Goal: Information Seeking & Learning: Learn about a topic

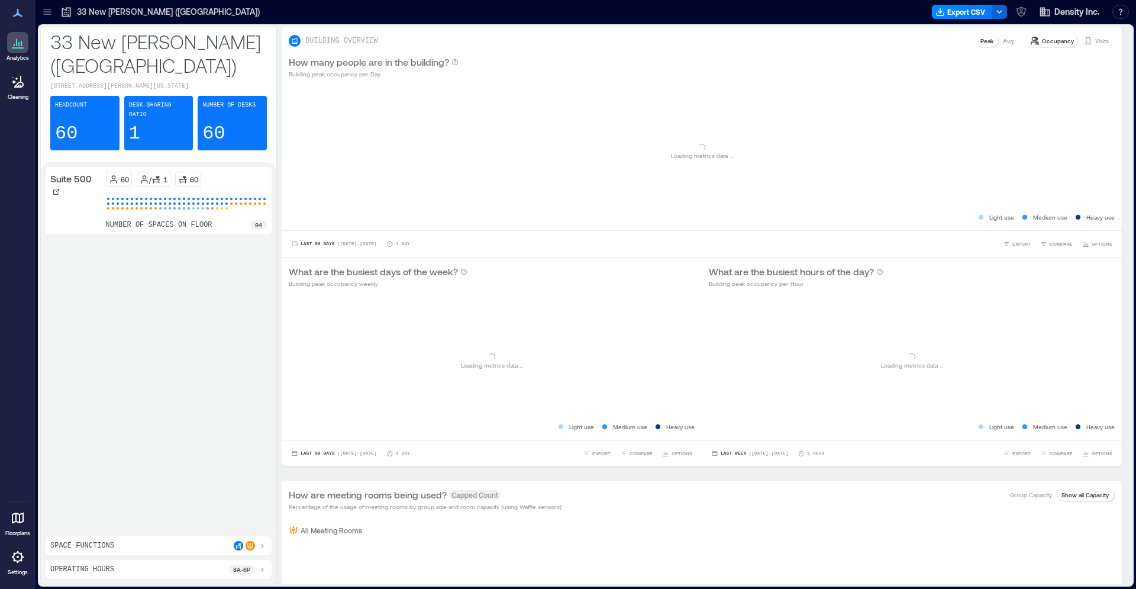
click at [80, 12] on p "33 New [PERSON_NAME] ([GEOGRAPHIC_DATA])" at bounding box center [168, 12] width 183 height 12
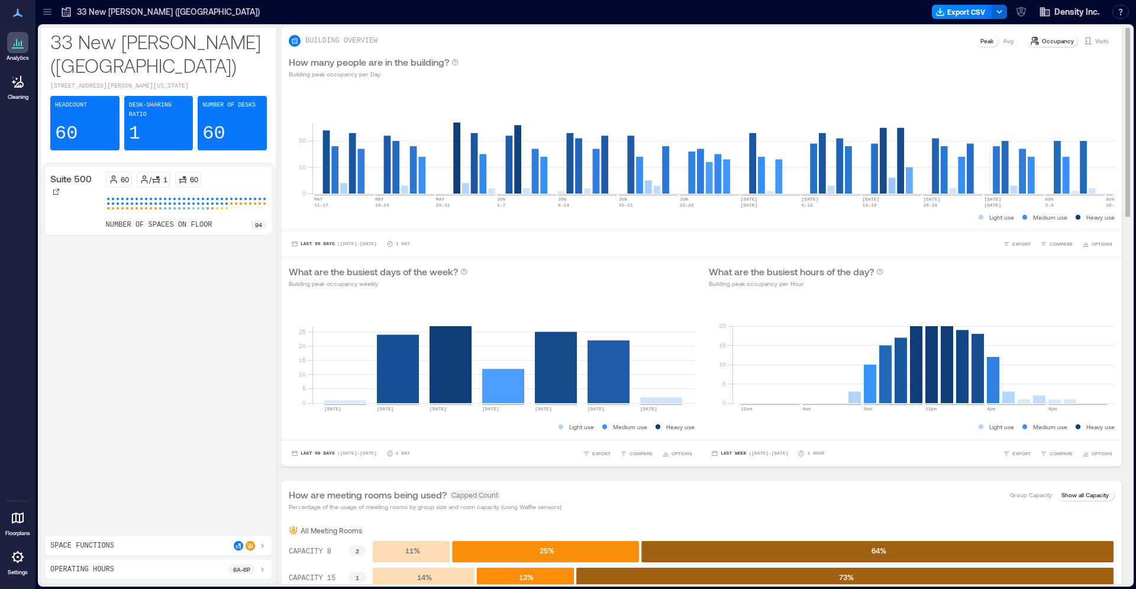
click at [1107, 39] on p "Visits" at bounding box center [1103, 40] width 14 height 9
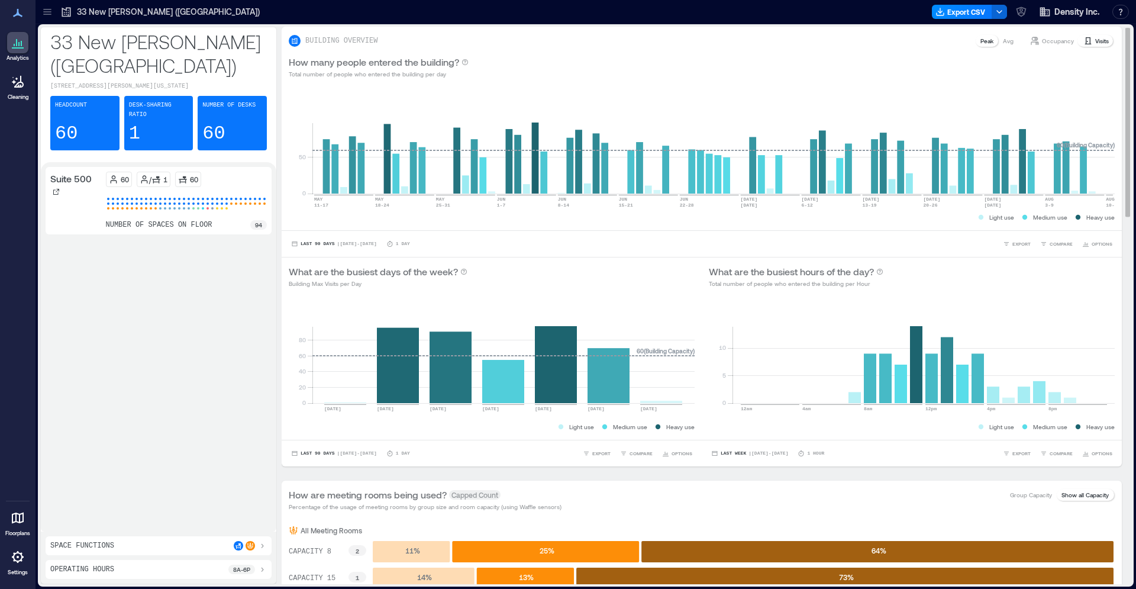
click at [1026, 44] on div "Occupancy" at bounding box center [1052, 41] width 53 height 12
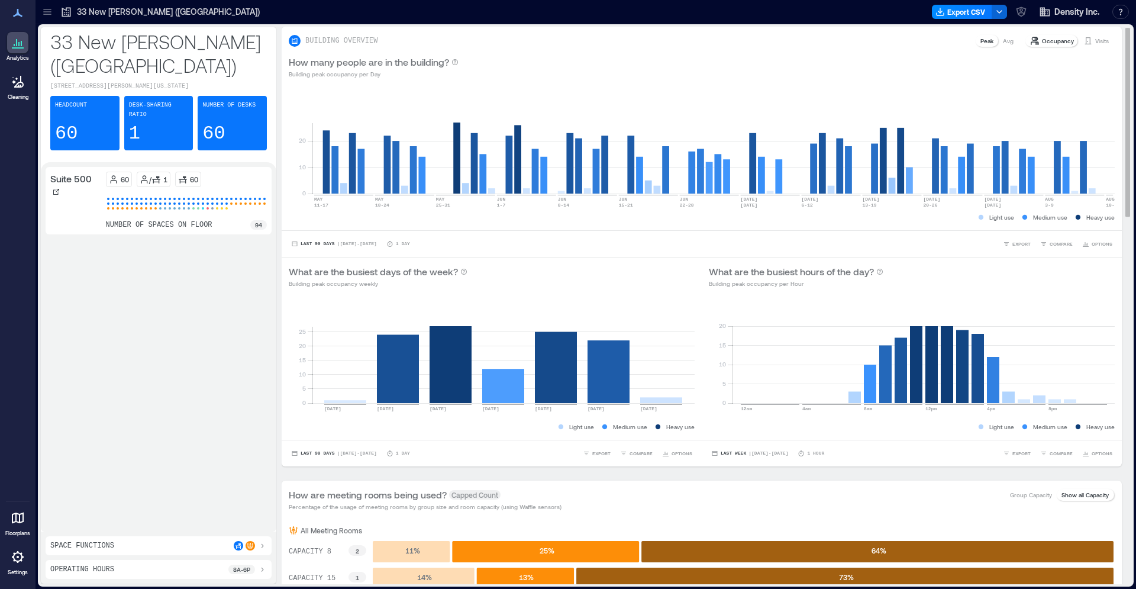
click at [1009, 43] on p "Avg" at bounding box center [1008, 40] width 11 height 9
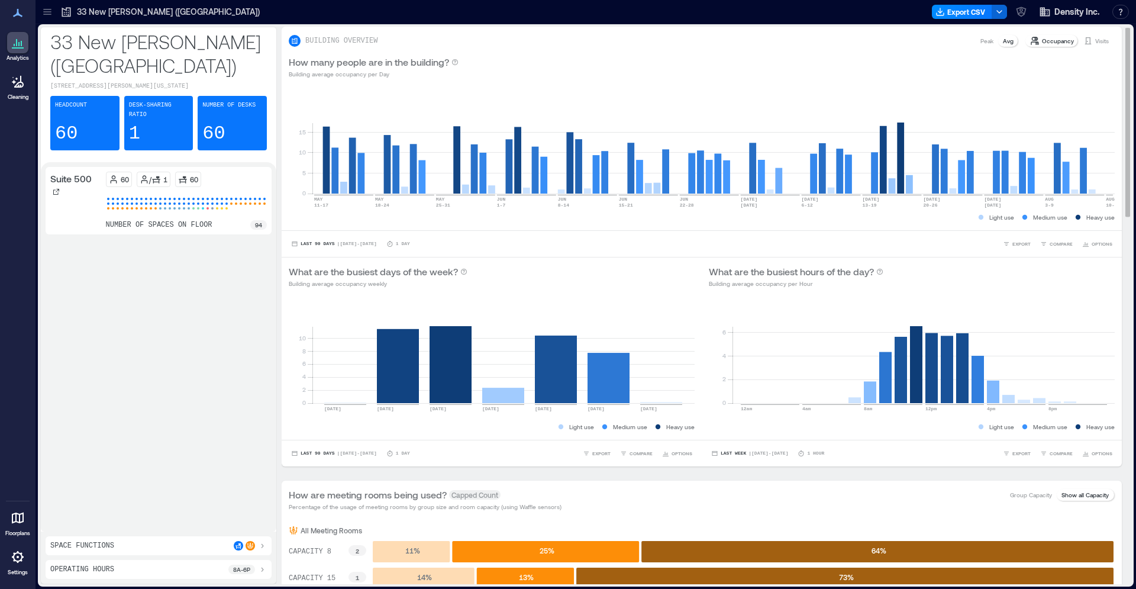
click at [985, 43] on p "Peak" at bounding box center [987, 40] width 13 height 9
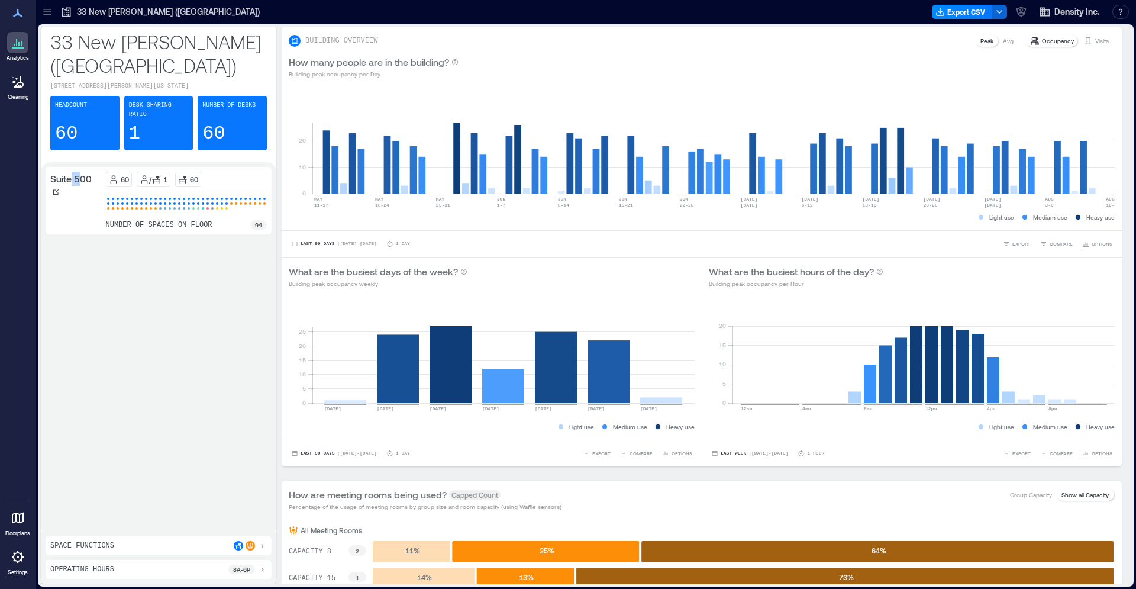
drag, startPoint x: 79, startPoint y: 162, endPoint x: 72, endPoint y: 162, distance: 7.1
click at [72, 172] on p "Suite 500" at bounding box center [70, 179] width 41 height 14
click at [24, 48] on icon at bounding box center [18, 43] width 14 height 14
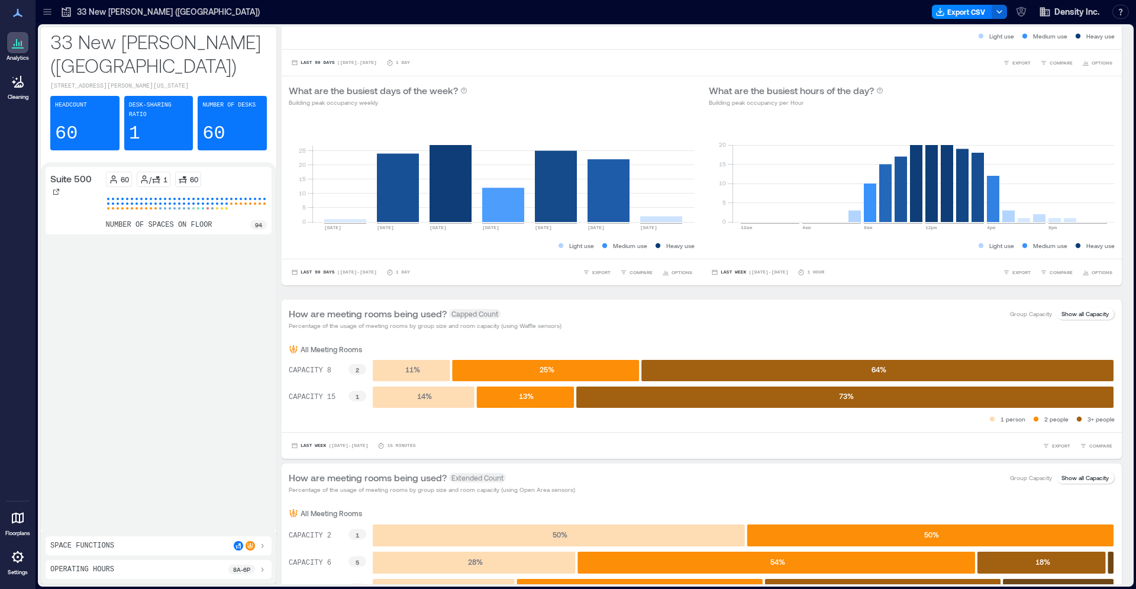
scroll to position [423, 0]
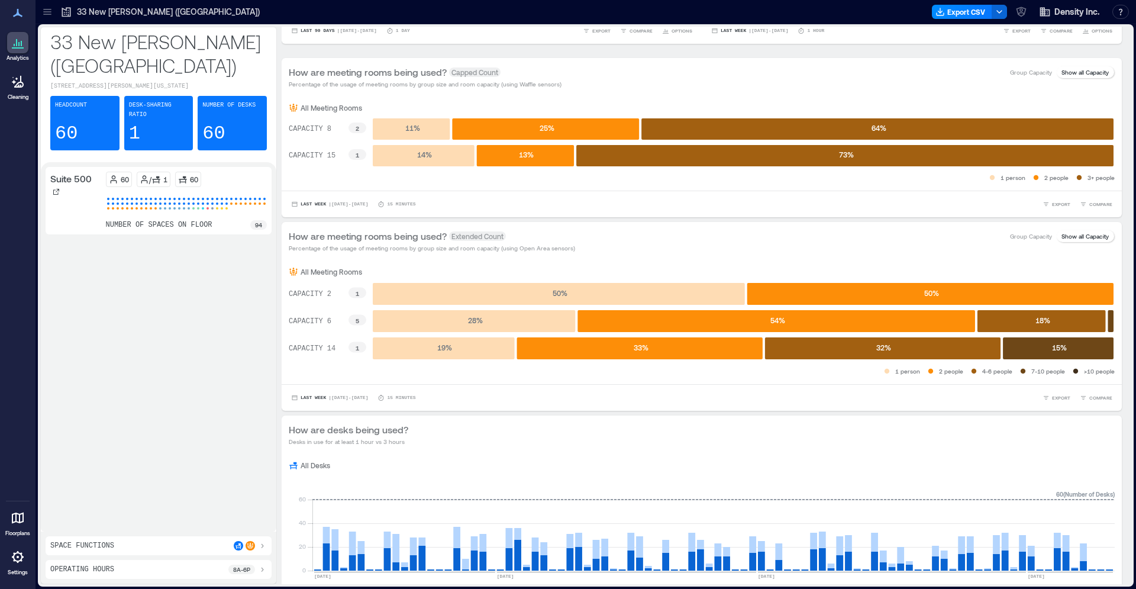
click at [18, 523] on icon at bounding box center [18, 518] width 14 height 14
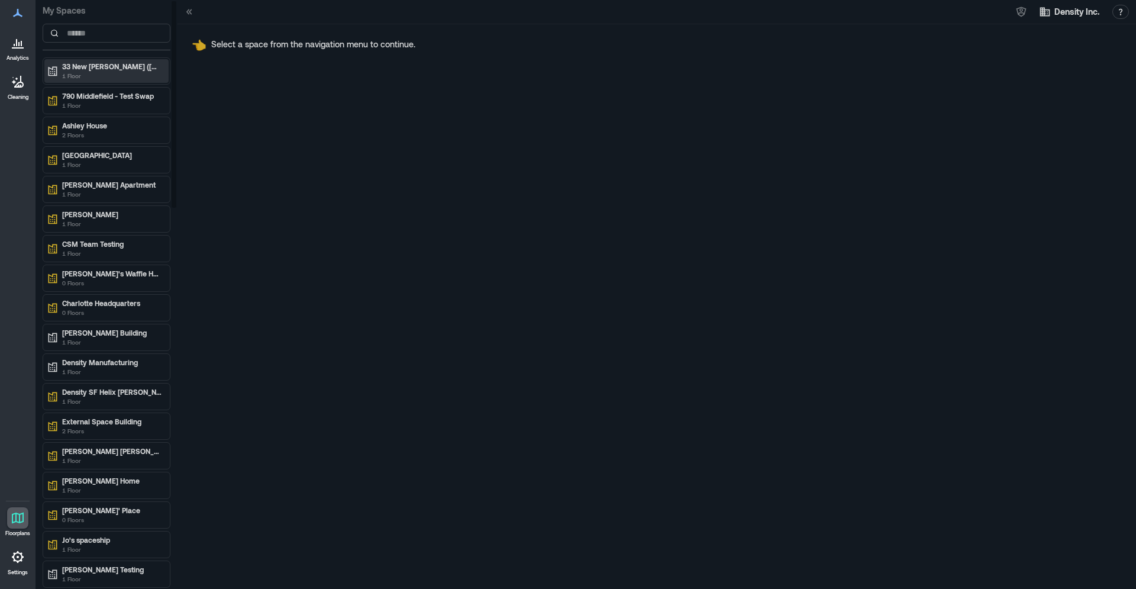
click at [123, 74] on p "1 Floor" at bounding box center [111, 75] width 99 height 9
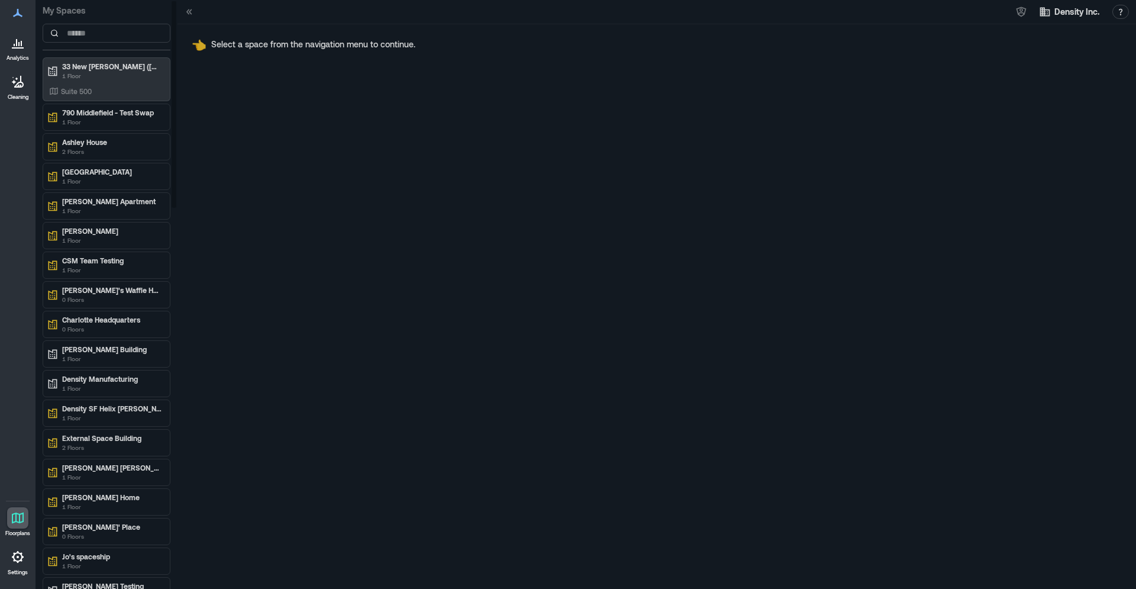
click at [119, 104] on div "790 Middlefield - Test Swap 1 Floor" at bounding box center [107, 117] width 128 height 27
click at [117, 96] on div "Suite 500" at bounding box center [104, 91] width 115 height 12
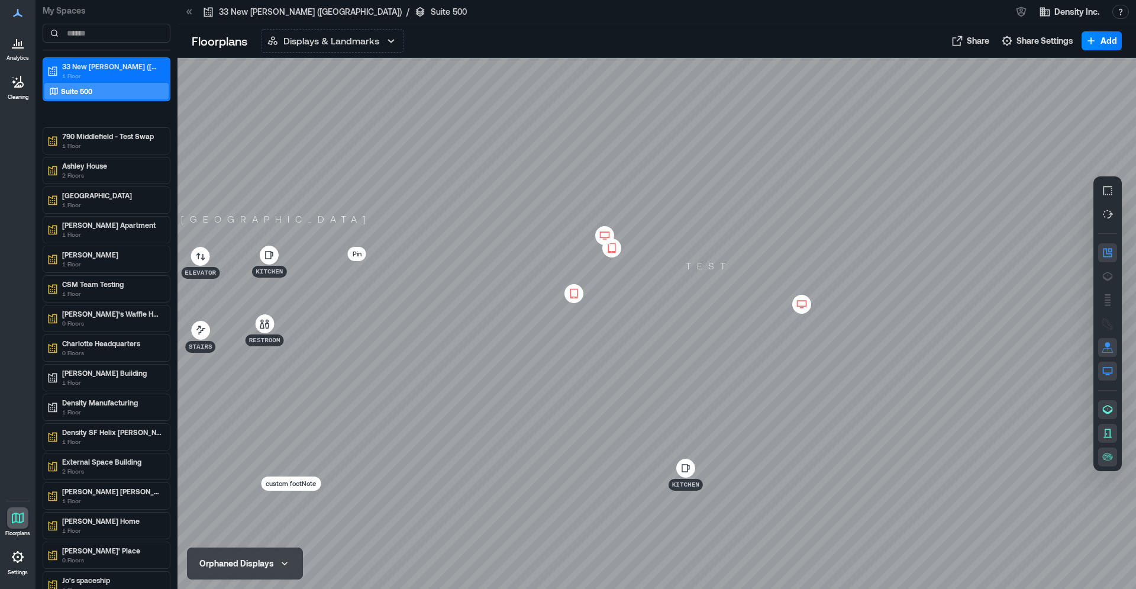
click at [16, 47] on icon at bounding box center [18, 47] width 12 height 1
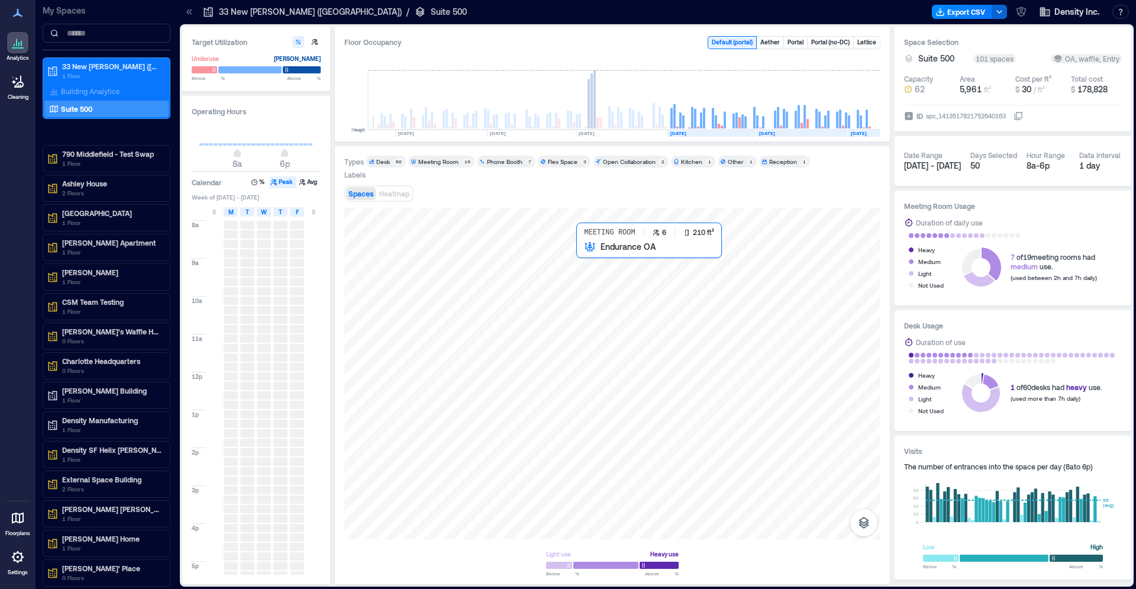
click at [611, 274] on div at bounding box center [612, 373] width 536 height 331
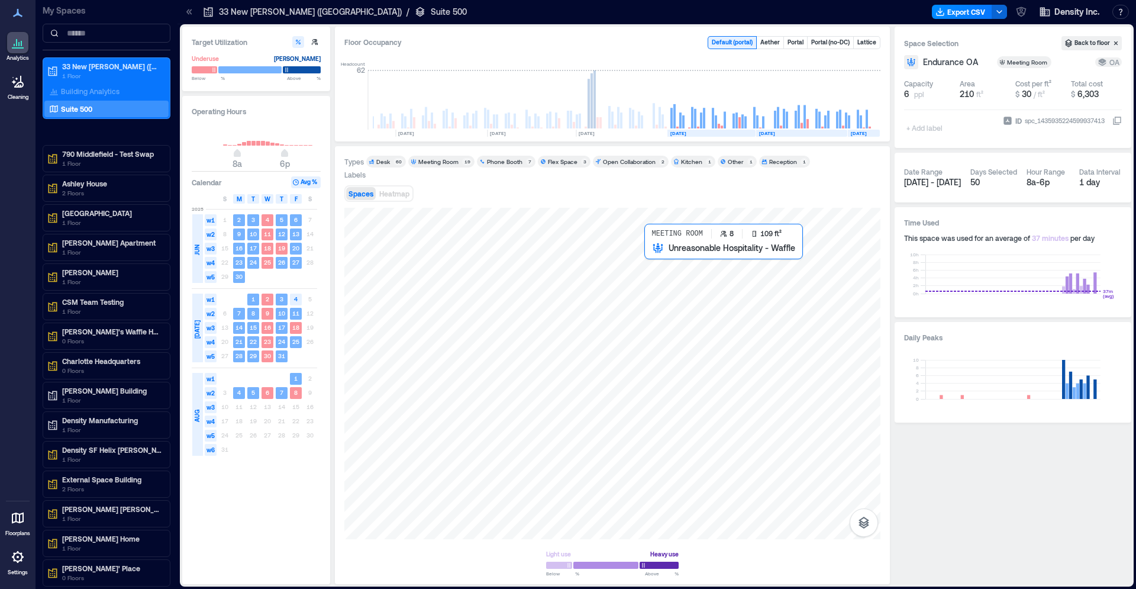
click at [666, 265] on div at bounding box center [612, 373] width 536 height 331
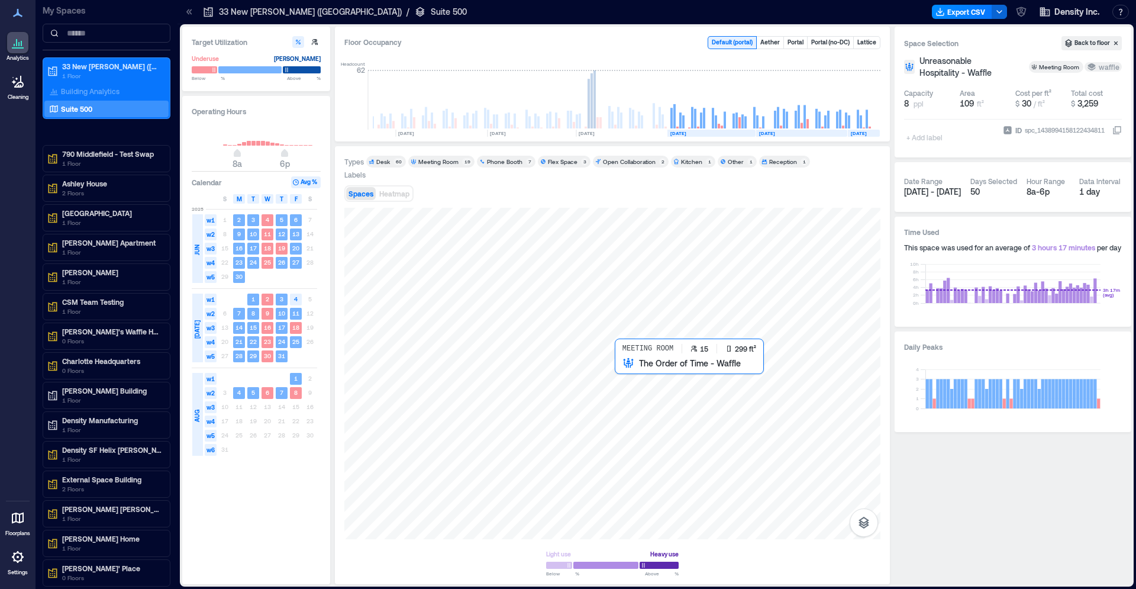
click at [654, 394] on div at bounding box center [612, 373] width 536 height 331
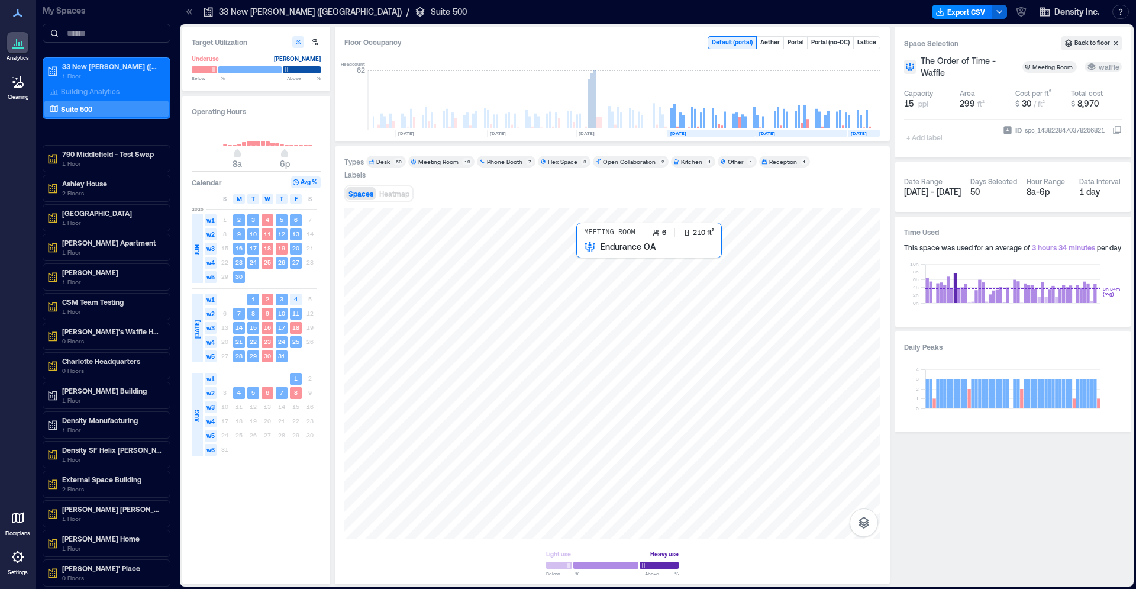
click at [632, 263] on div at bounding box center [612, 373] width 536 height 331
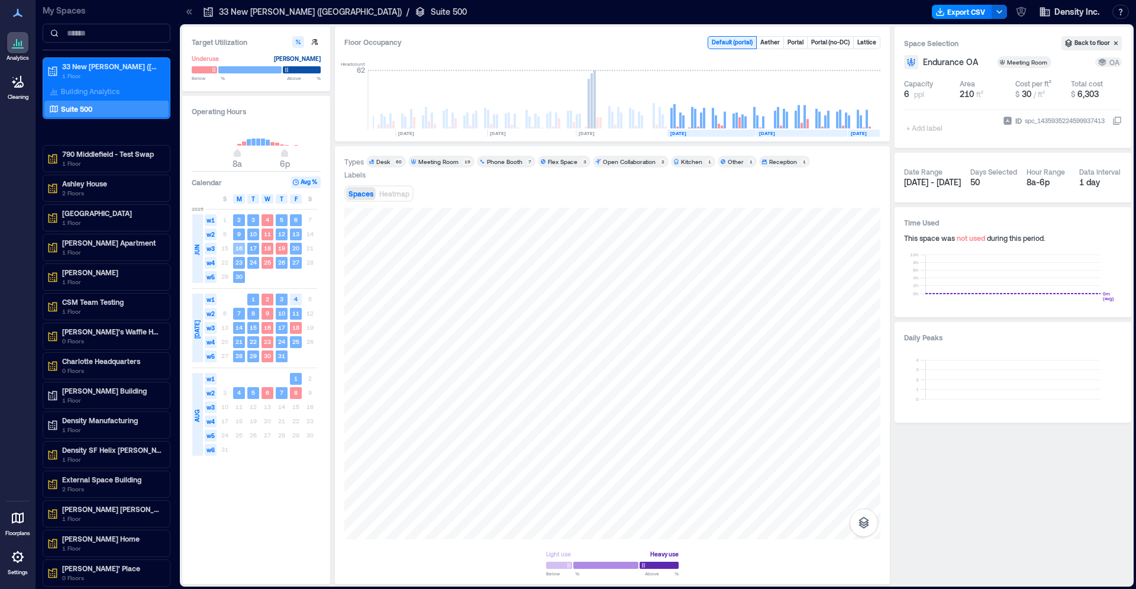
click at [239, 253] on rect at bounding box center [239, 249] width 12 height 12
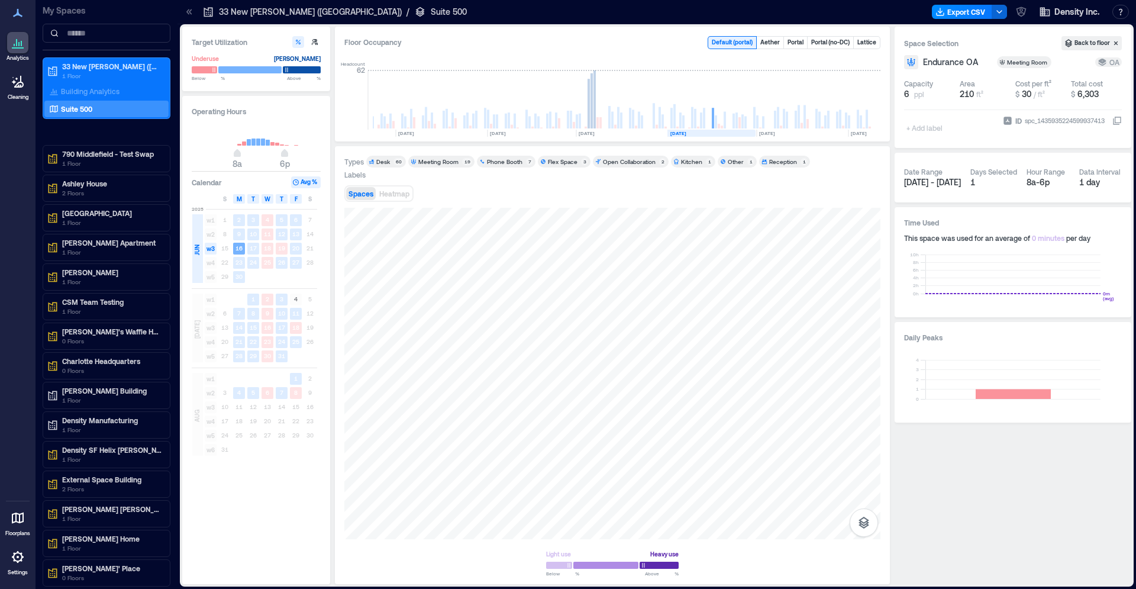
click at [1036, 521] on div "Space Selection Back to floor Endurance OA Meeting Room OA Capacity 6 ppl Area …" at bounding box center [1013, 306] width 237 height 558
click at [249, 249] on rect at bounding box center [253, 249] width 12 height 12
click at [271, 244] on rect at bounding box center [268, 249] width 12 height 12
click at [234, 250] on rect at bounding box center [239, 249] width 12 height 12
click at [241, 504] on div "Operating Hours 8a 6p Calendar Avg % S M T W T F S [DATE] w1 1 2 3 4 5 6 7 w2 8…" at bounding box center [256, 340] width 148 height 488
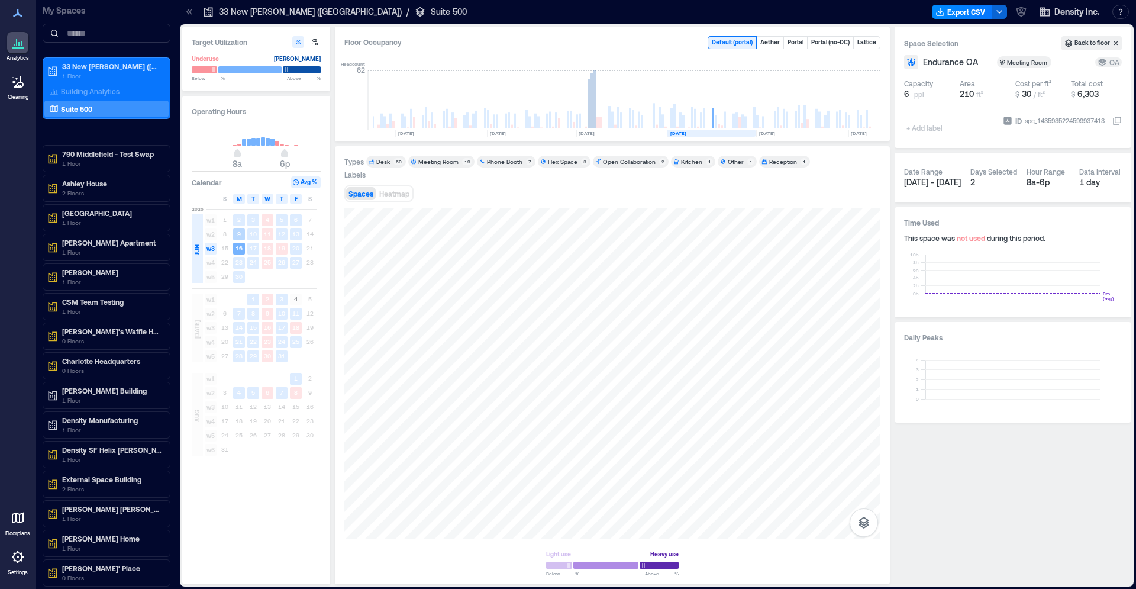
click at [239, 248] on text "16" at bounding box center [239, 247] width 7 height 7
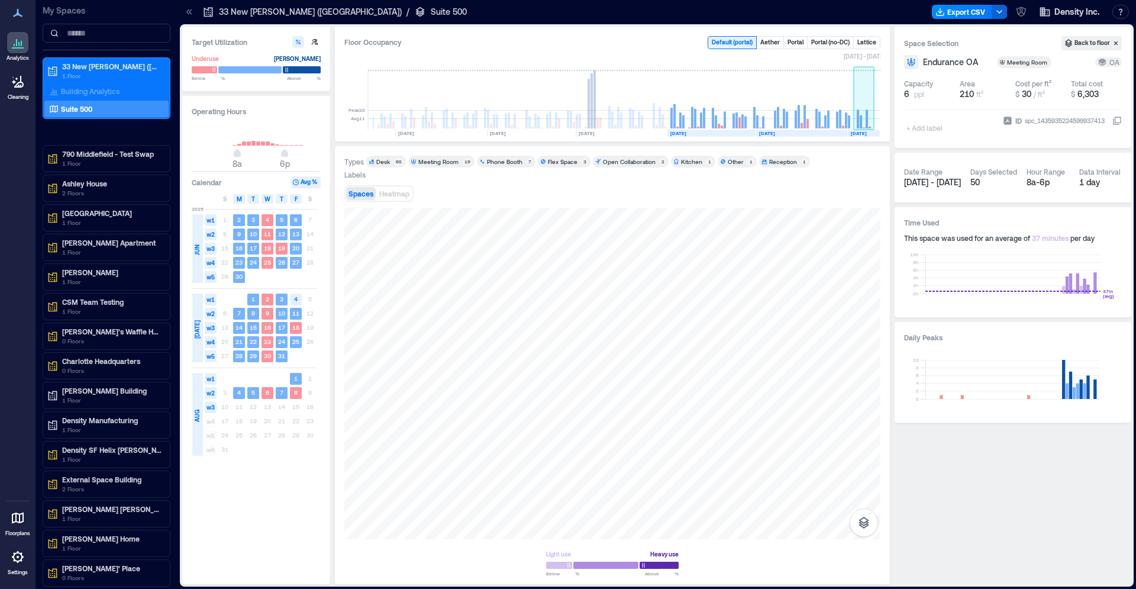
click at [868, 124] on rect at bounding box center [867, 118] width 2 height 19
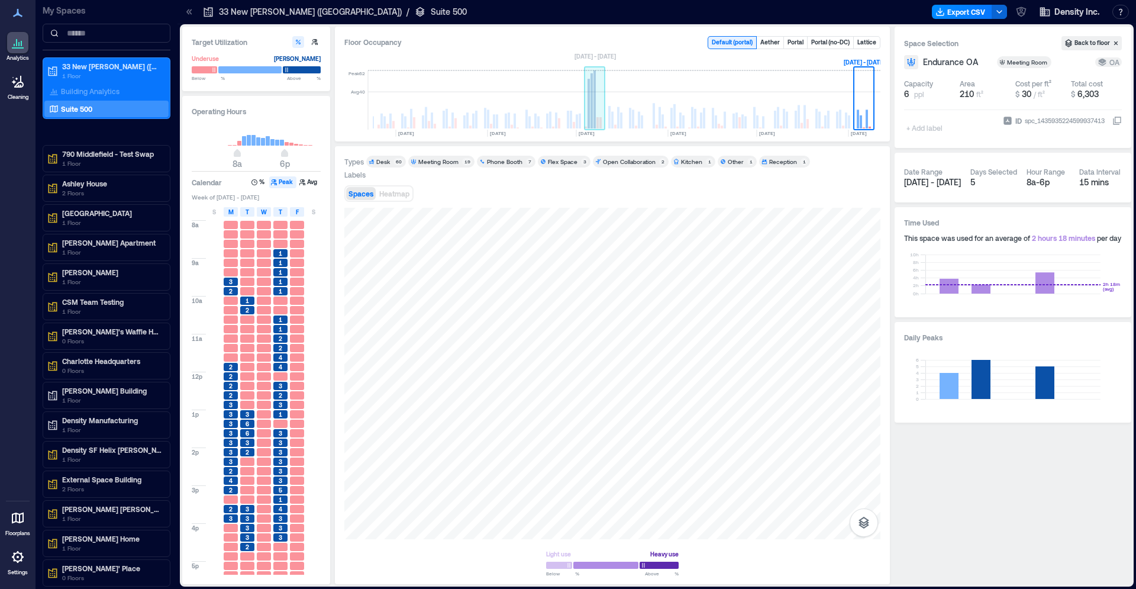
click at [599, 119] on rect at bounding box center [595, 99] width 21 height 59
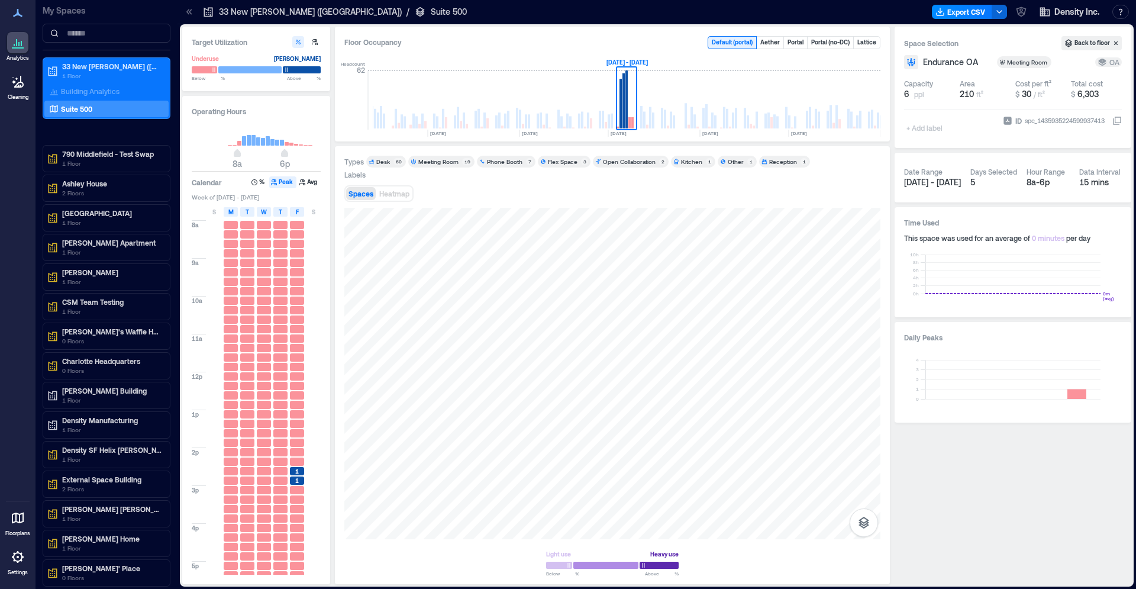
scroll to position [25, 0]
click at [869, 112] on rect at bounding box center [869, 120] width 2 height 17
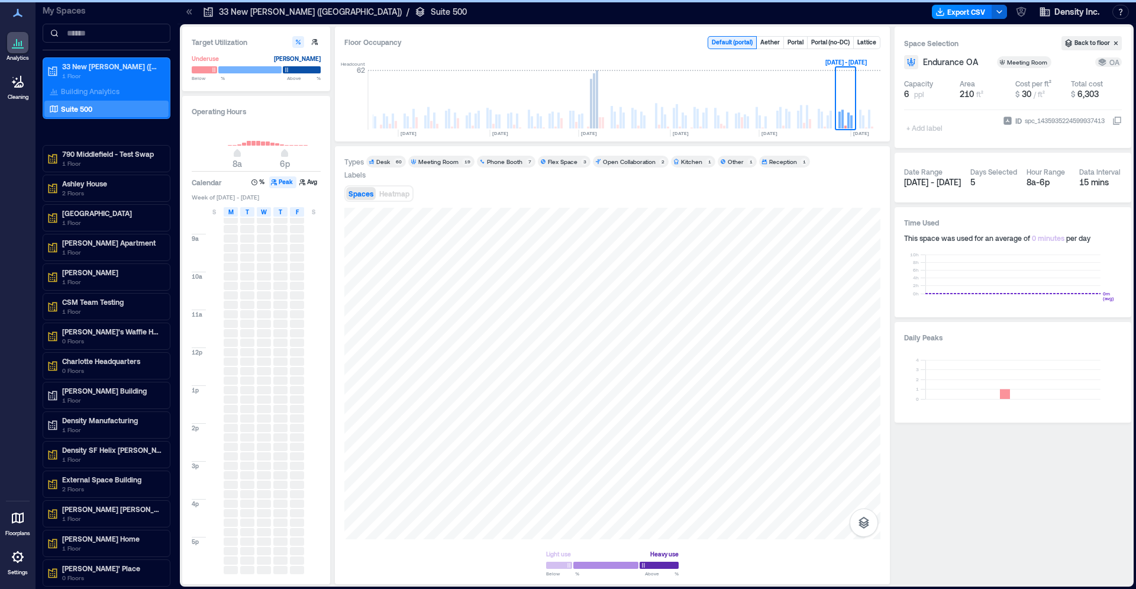
scroll to position [0, 114]
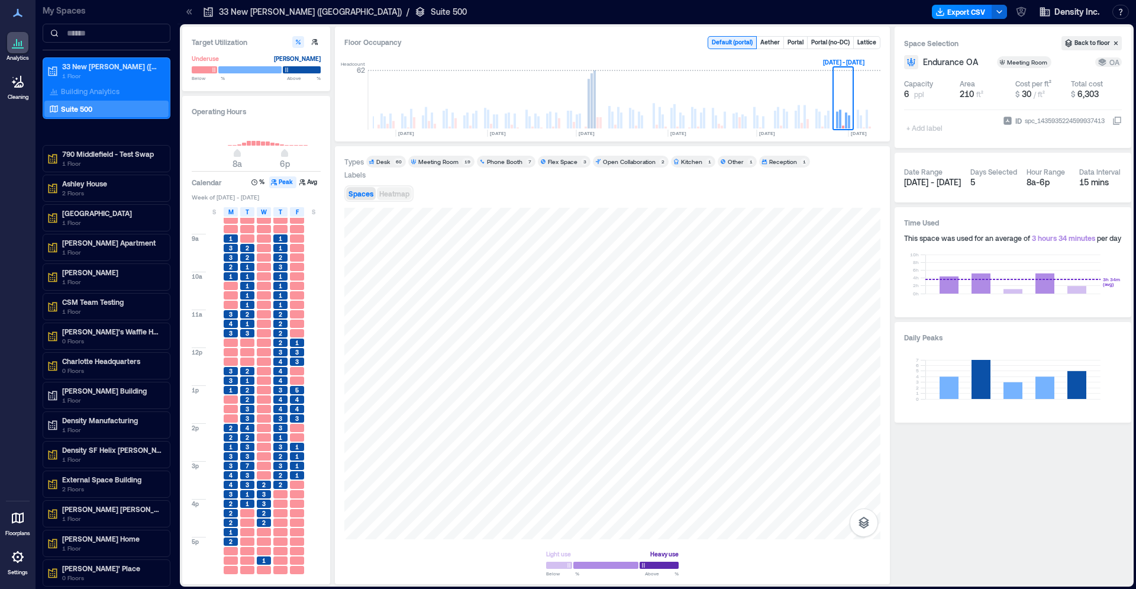
click at [402, 198] on span "Heatmap" at bounding box center [394, 193] width 30 height 8
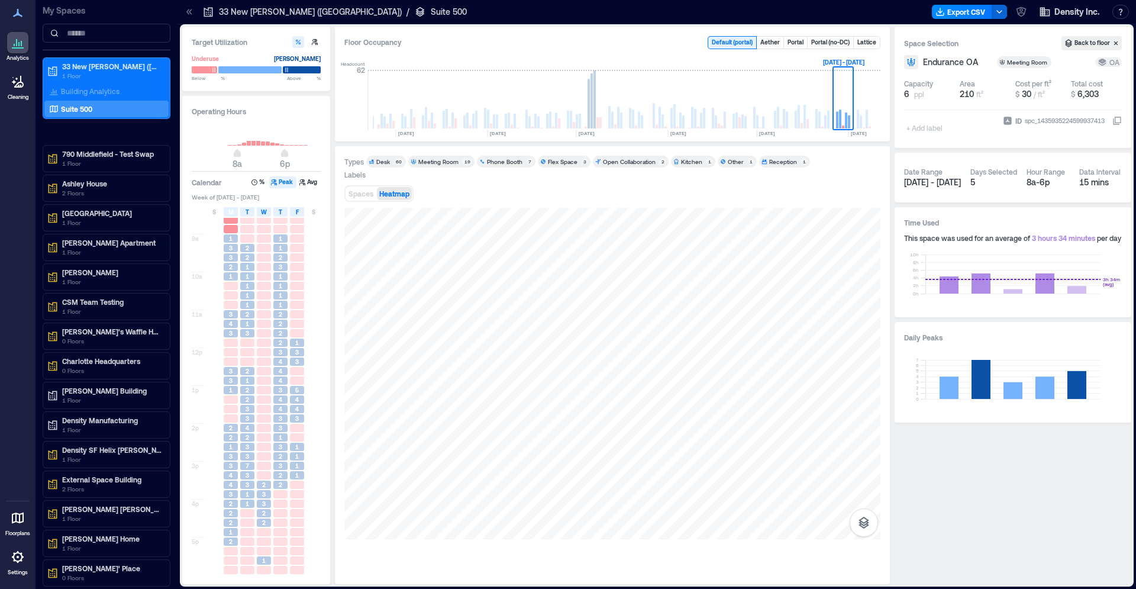
click at [18, 45] on icon at bounding box center [18, 44] width 1 height 4
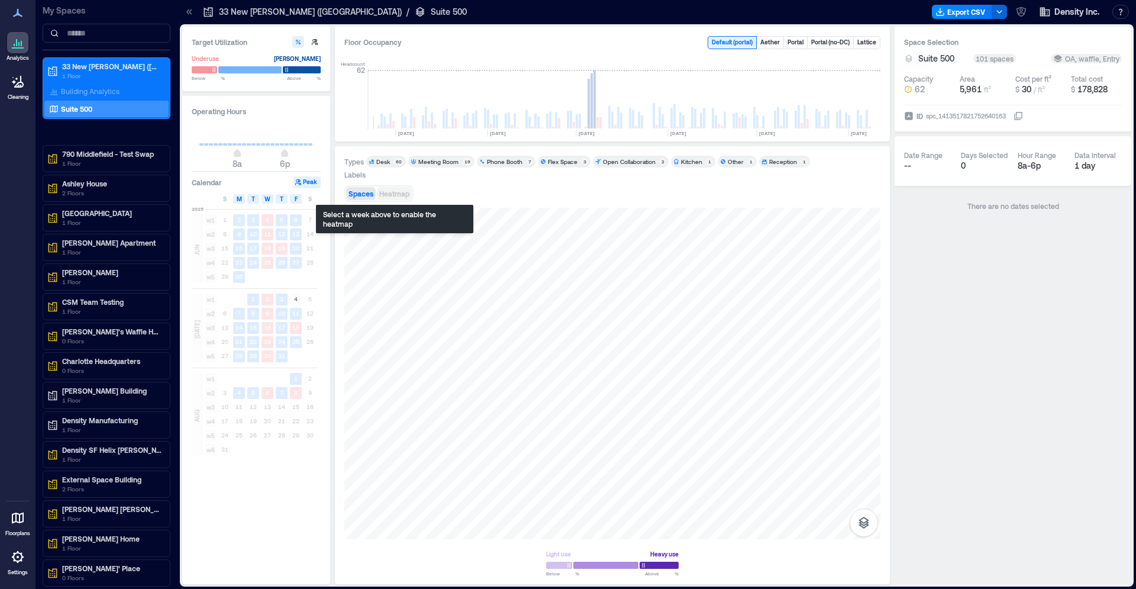
click at [389, 192] on span "Heatmap" at bounding box center [394, 193] width 30 height 8
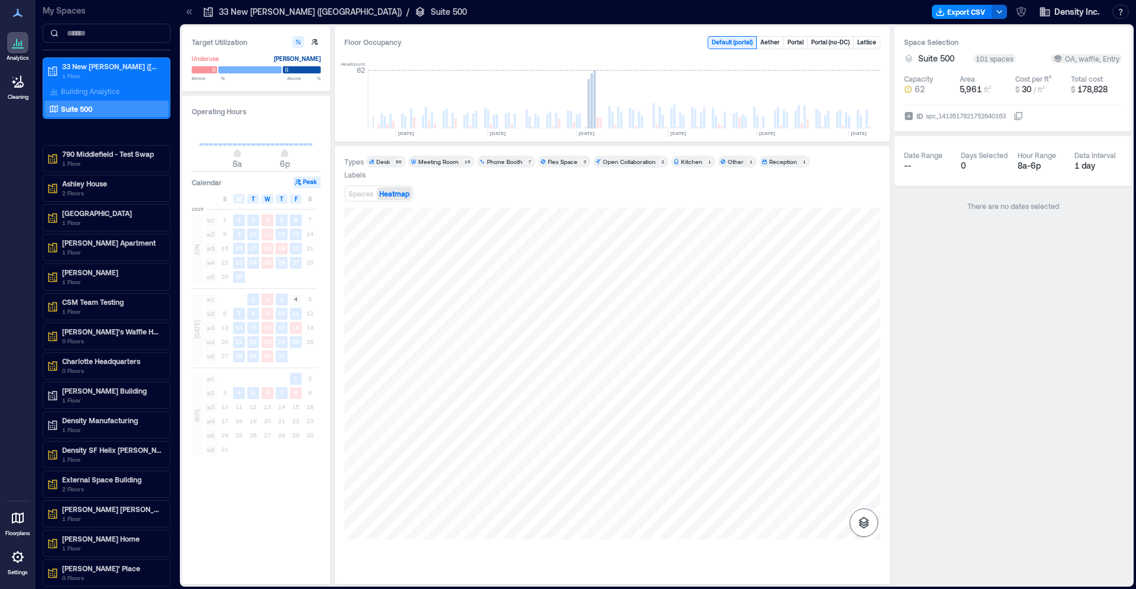
click at [862, 520] on icon "button" at bounding box center [864, 523] width 14 height 14
click at [868, 461] on icon "button" at bounding box center [864, 460] width 12 height 11
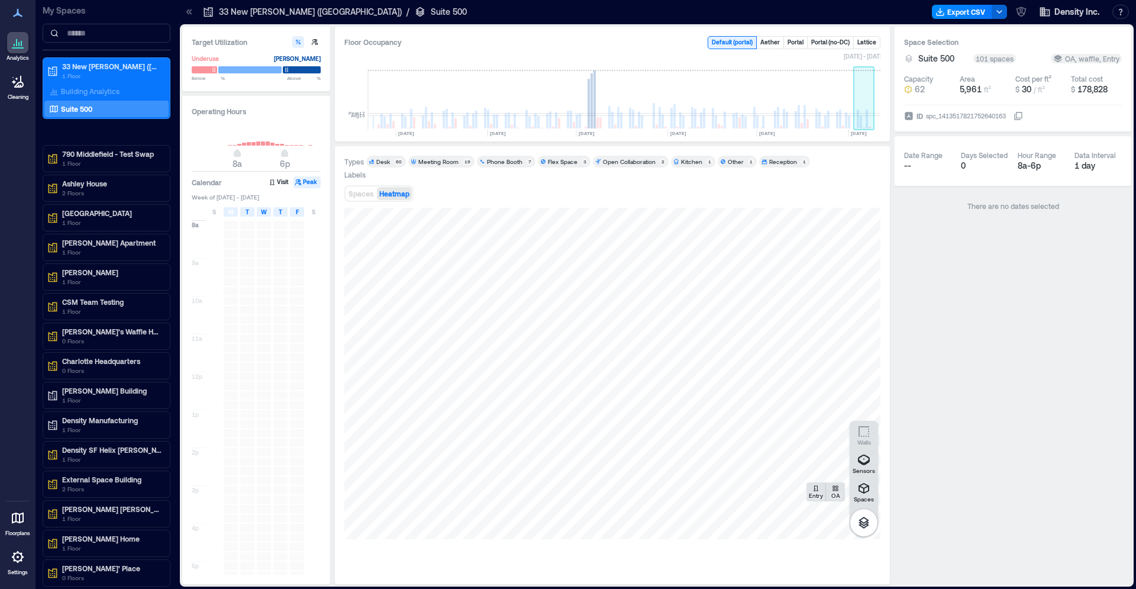
click at [863, 116] on rect at bounding box center [864, 99] width 21 height 59
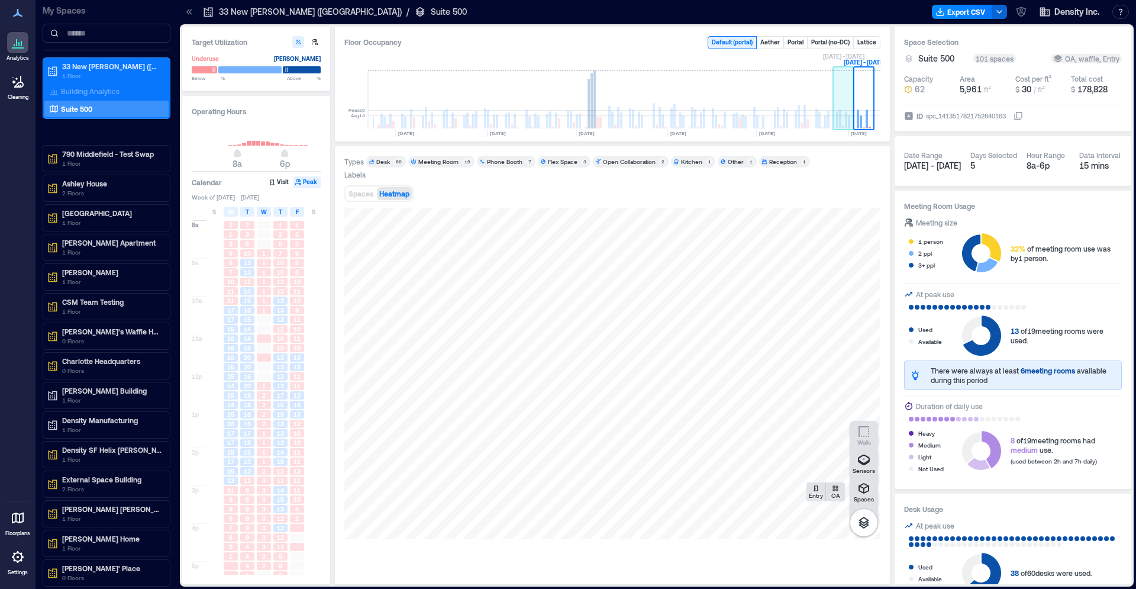
click at [843, 123] on rect at bounding box center [843, 99] width 21 height 59
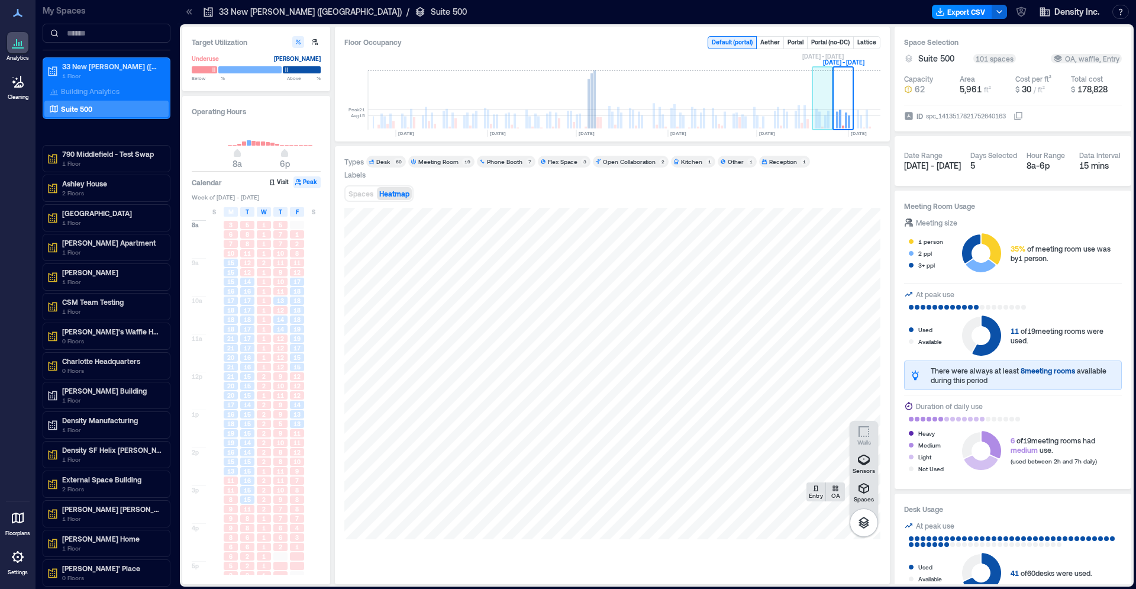
click at [826, 112] on rect at bounding box center [823, 99] width 21 height 59
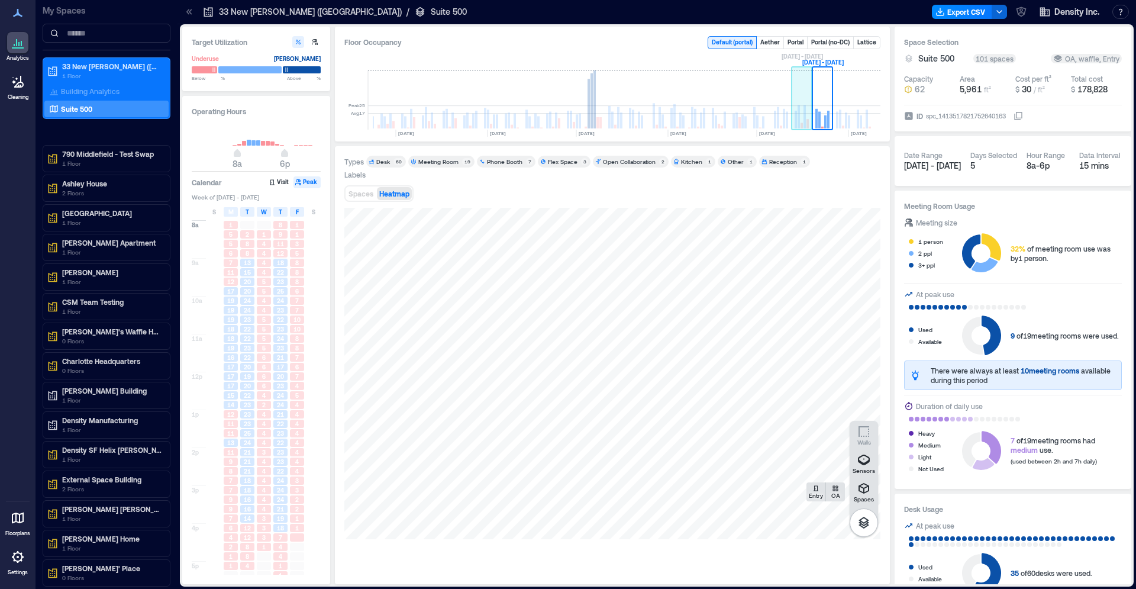
click at [798, 118] on rect at bounding box center [799, 117] width 2 height 24
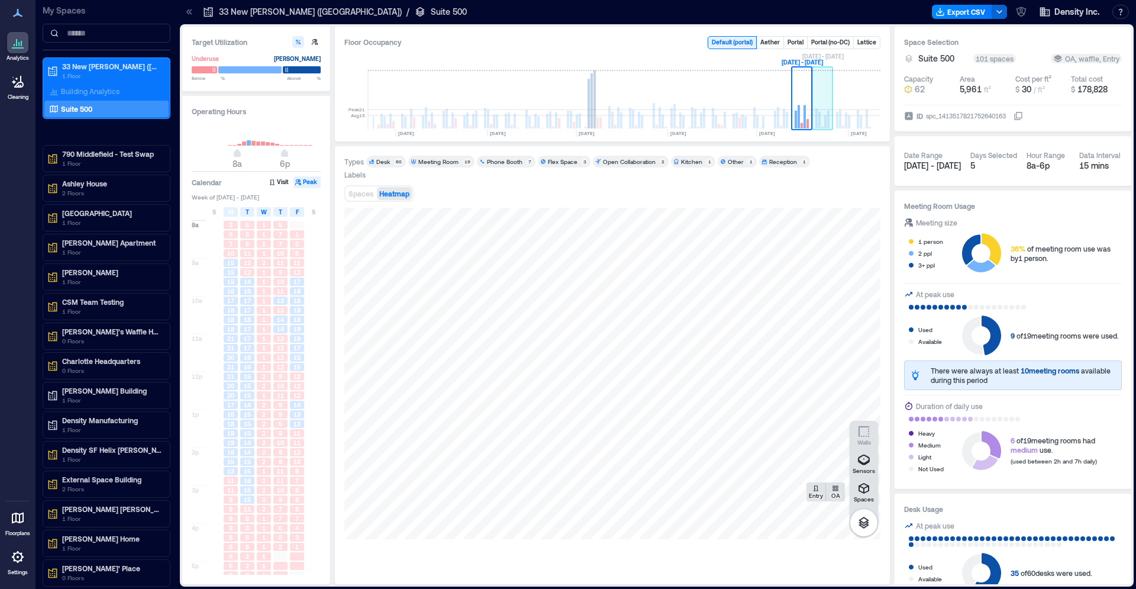
click at [819, 123] on rect at bounding box center [820, 120] width 2 height 17
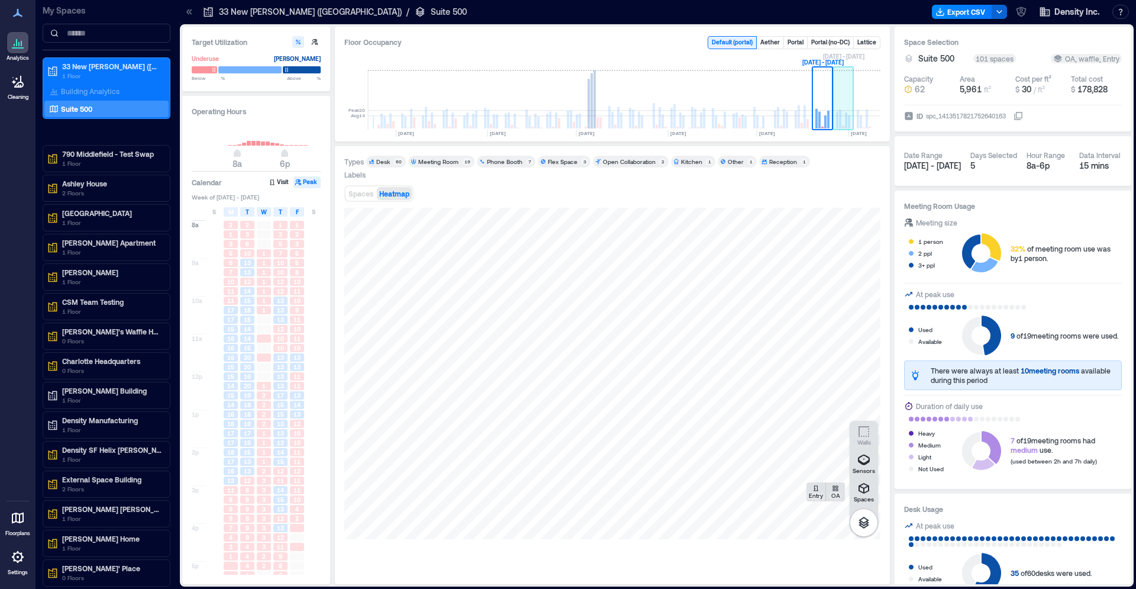
click at [846, 118] on rect at bounding box center [846, 120] width 2 height 16
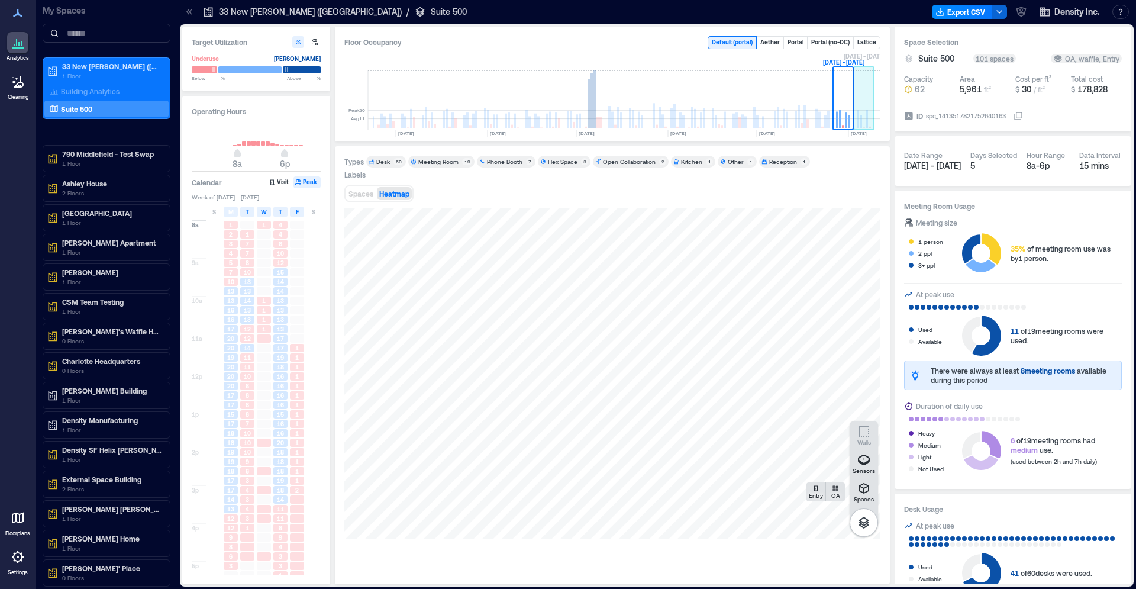
click at [864, 122] on rect at bounding box center [864, 99] width 21 height 59
